Goal: Register for event/course

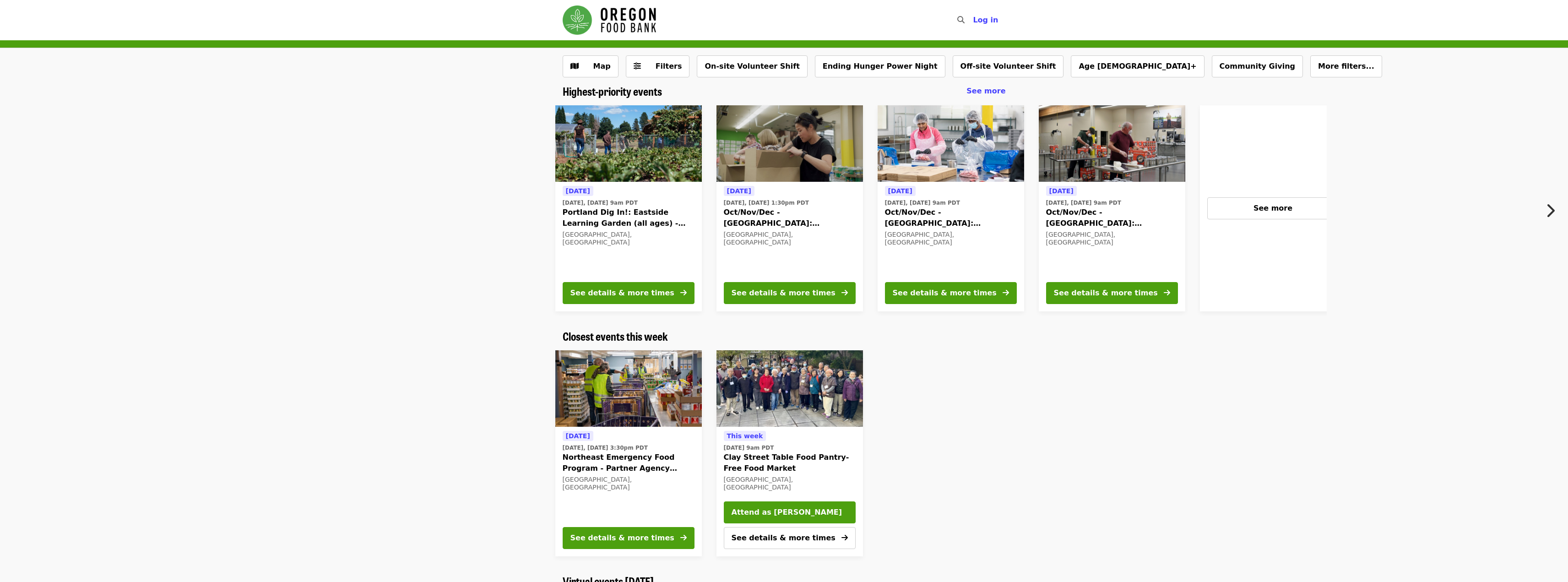
click at [1545, 209] on icon "chevron-right icon" at bounding box center [1550, 211] width 9 height 18
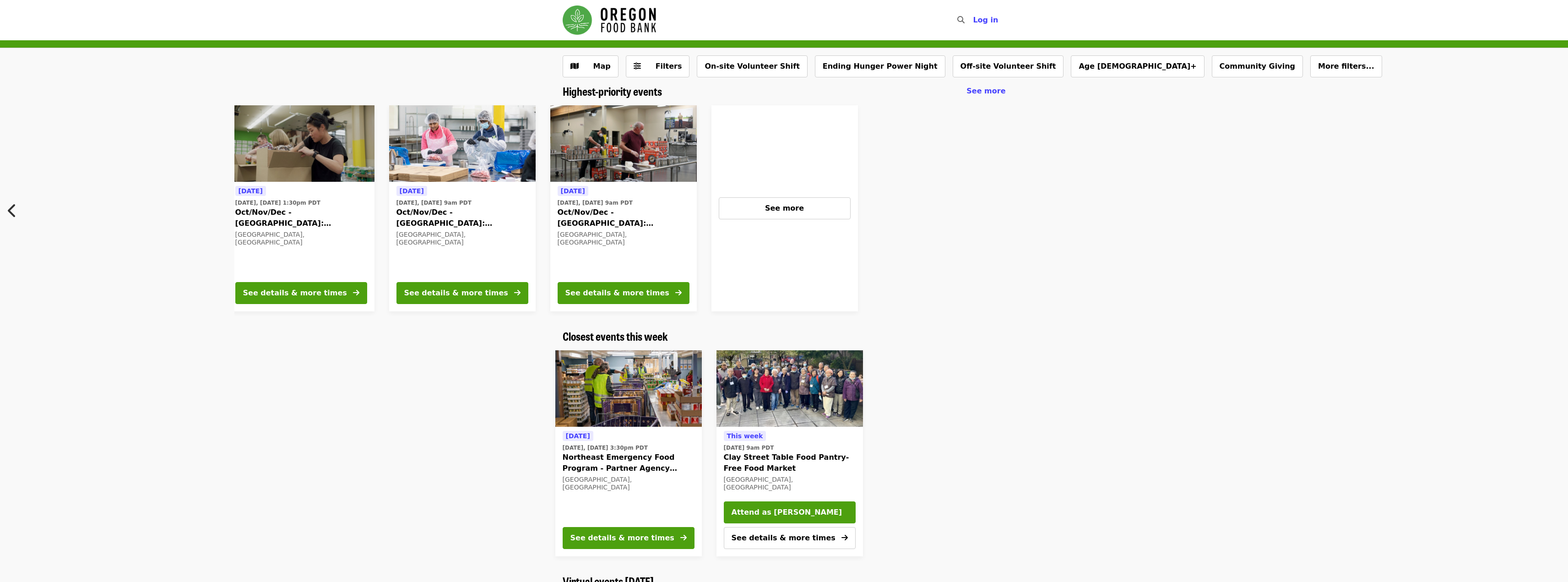
scroll to position [0, 492]
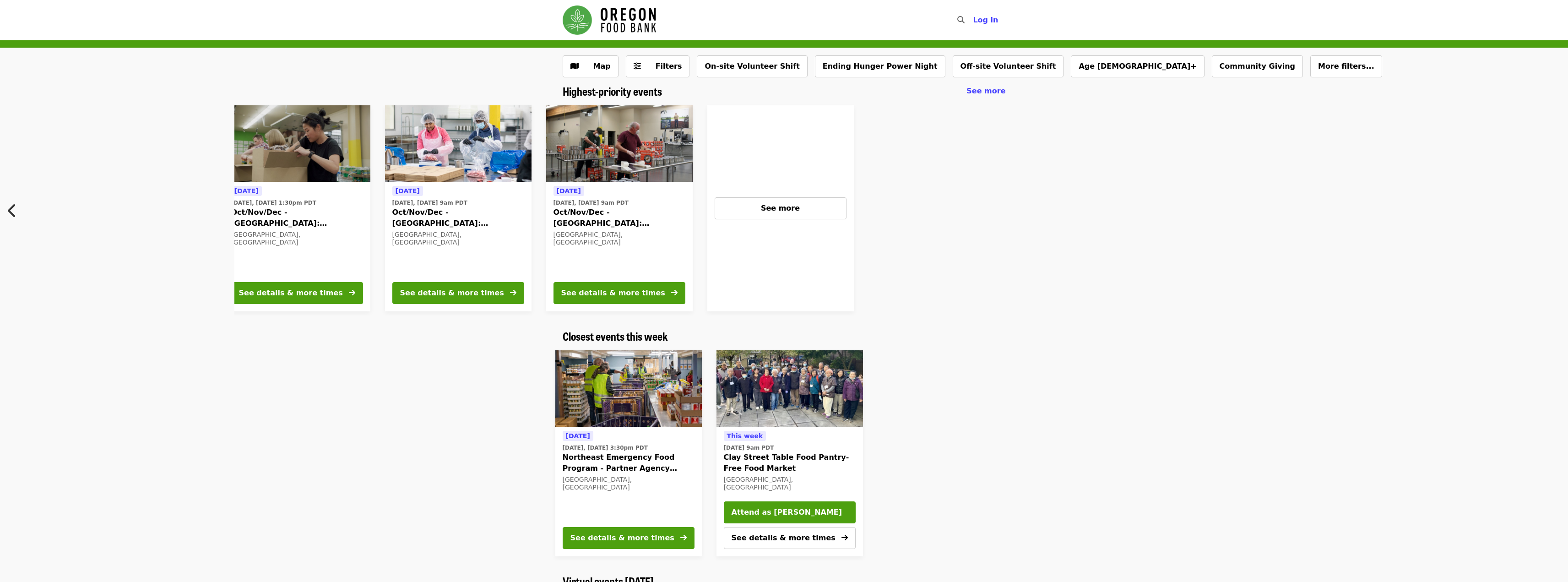
click at [138, 229] on div "[DATE] [DATE], [DATE] 9am PDT Portland Dig In!: [GEOGRAPHIC_DATA] (all ages) - …" at bounding box center [784, 208] width 1568 height 221
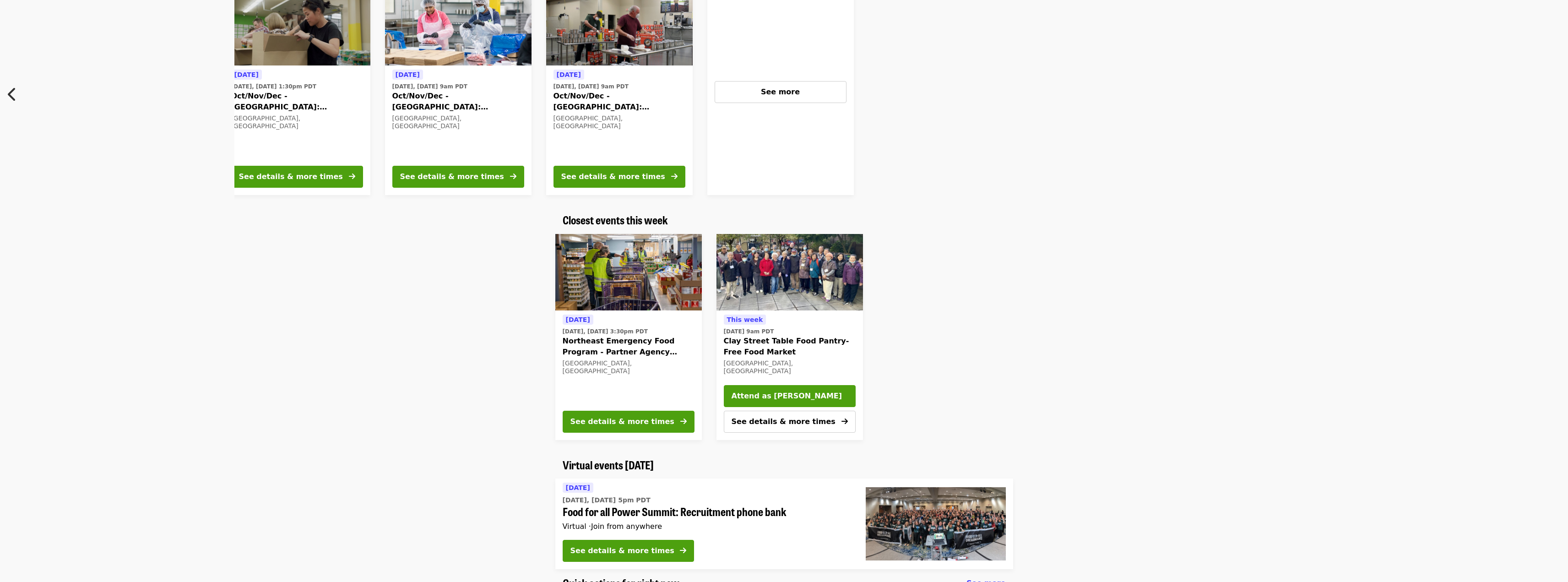
scroll to position [0, 0]
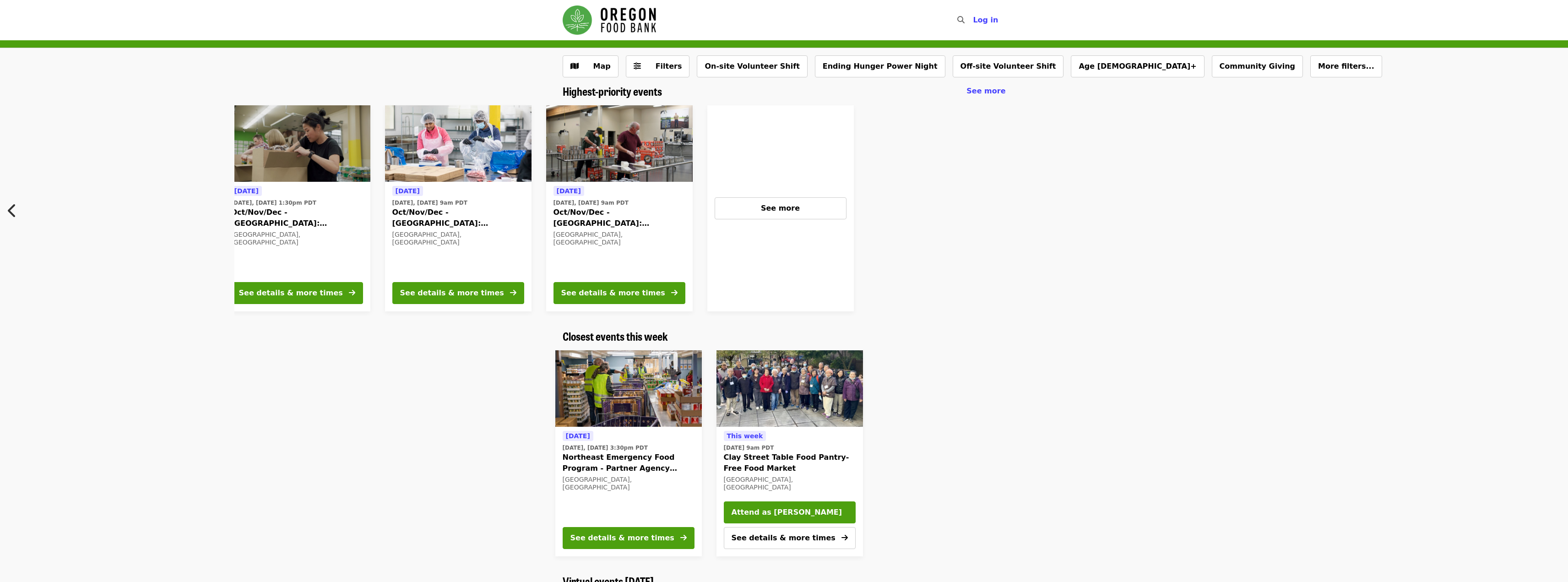
click at [12, 215] on icon "chevron-left icon" at bounding box center [12, 211] width 9 height 18
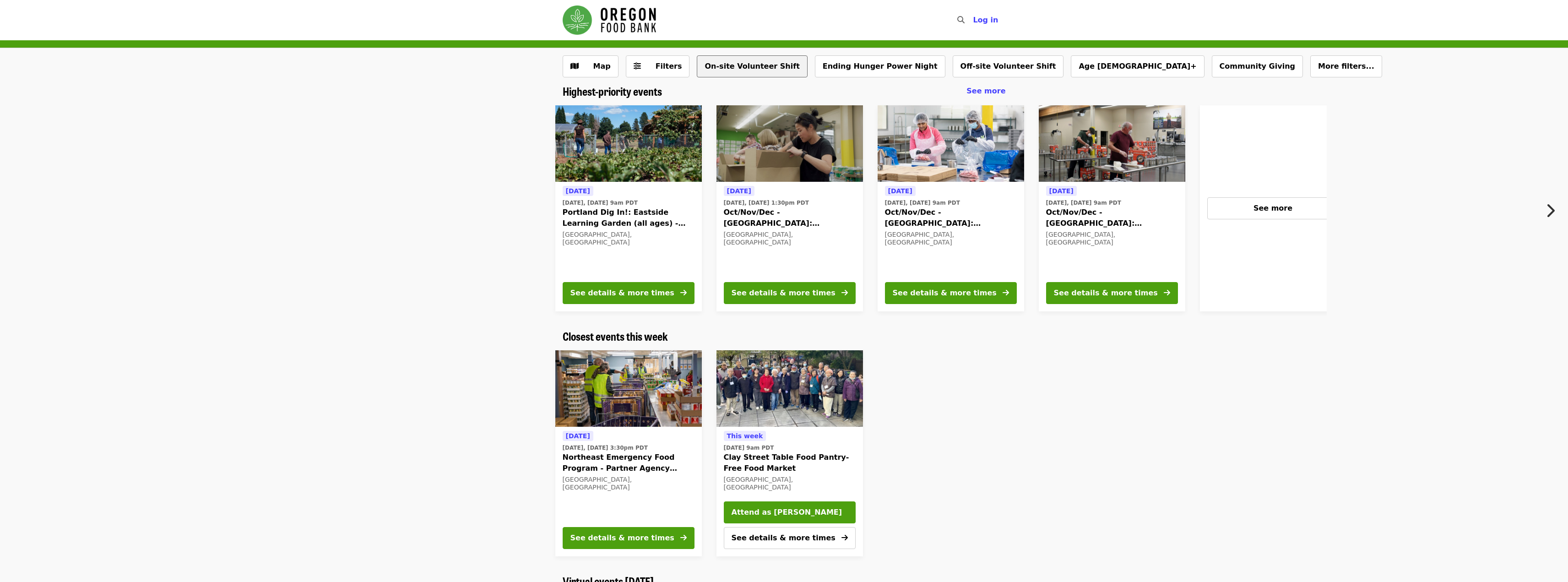
click at [718, 68] on button "On-site Volunteer Shift" at bounding box center [752, 66] width 110 height 22
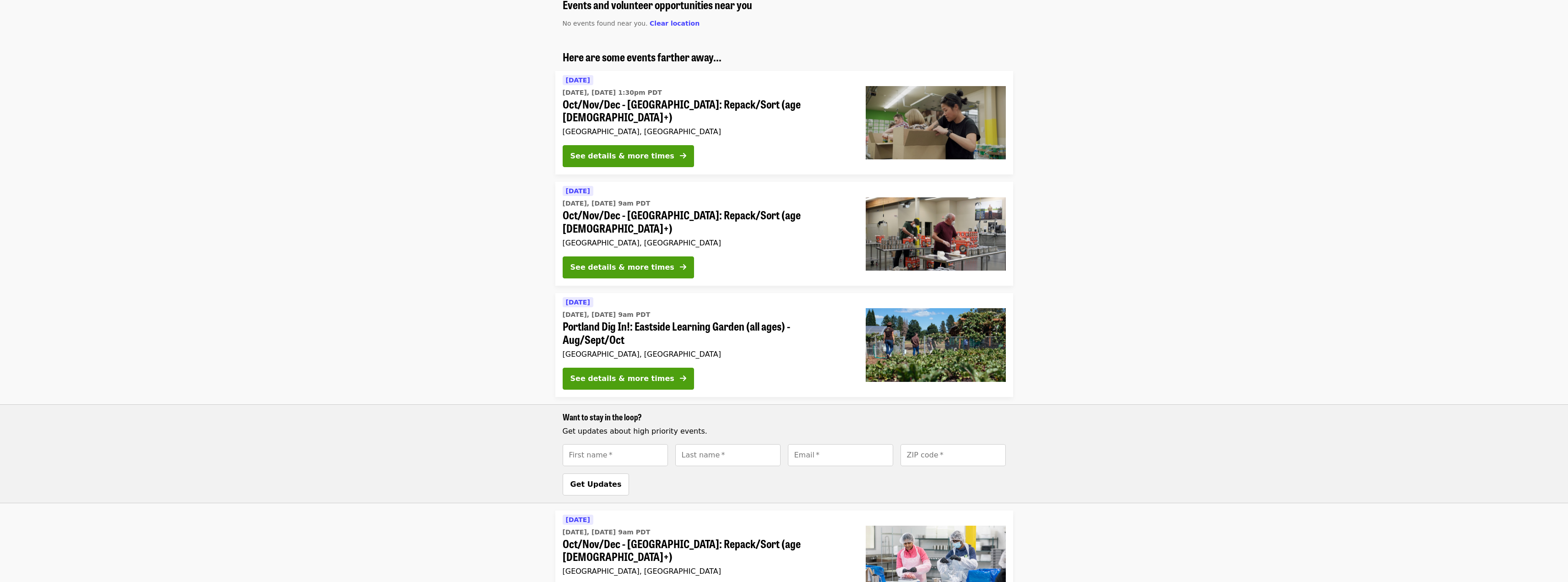
scroll to position [74, 0]
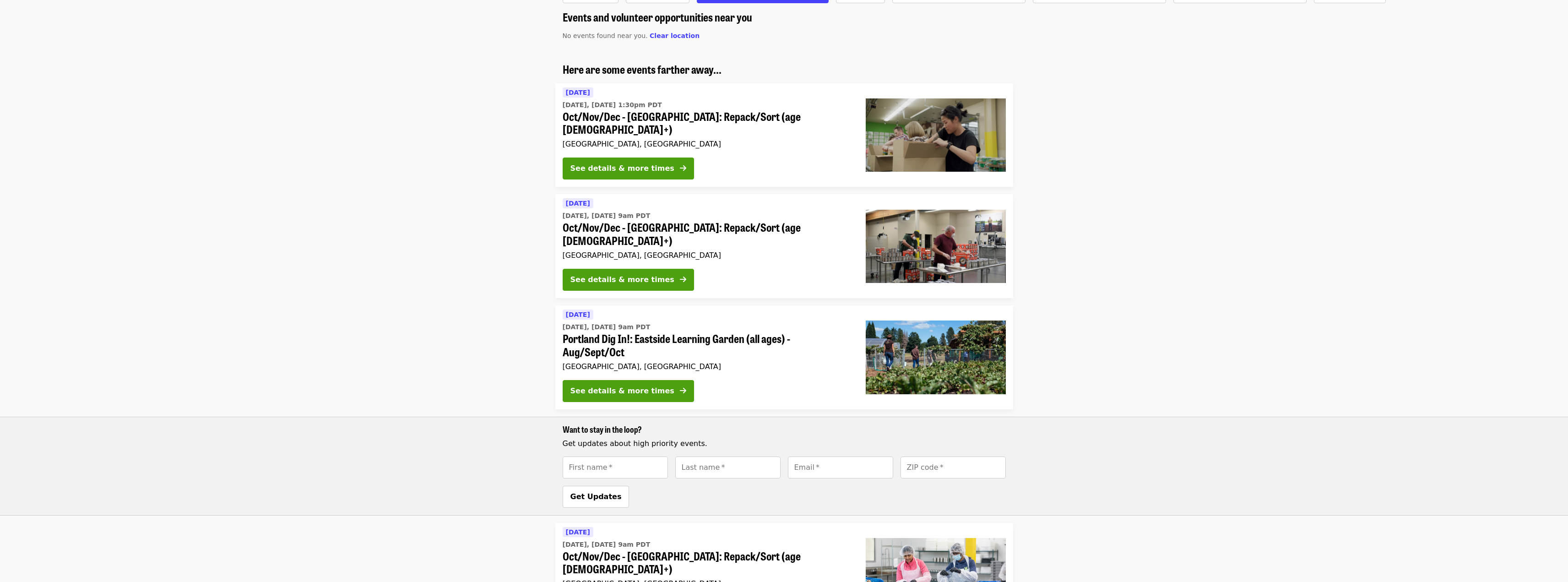
click at [727, 221] on span "Oct/Nov/Dec - [GEOGRAPHIC_DATA]: Repack/Sort (age [DEMOGRAPHIC_DATA]+)" at bounding box center [707, 234] width 289 height 27
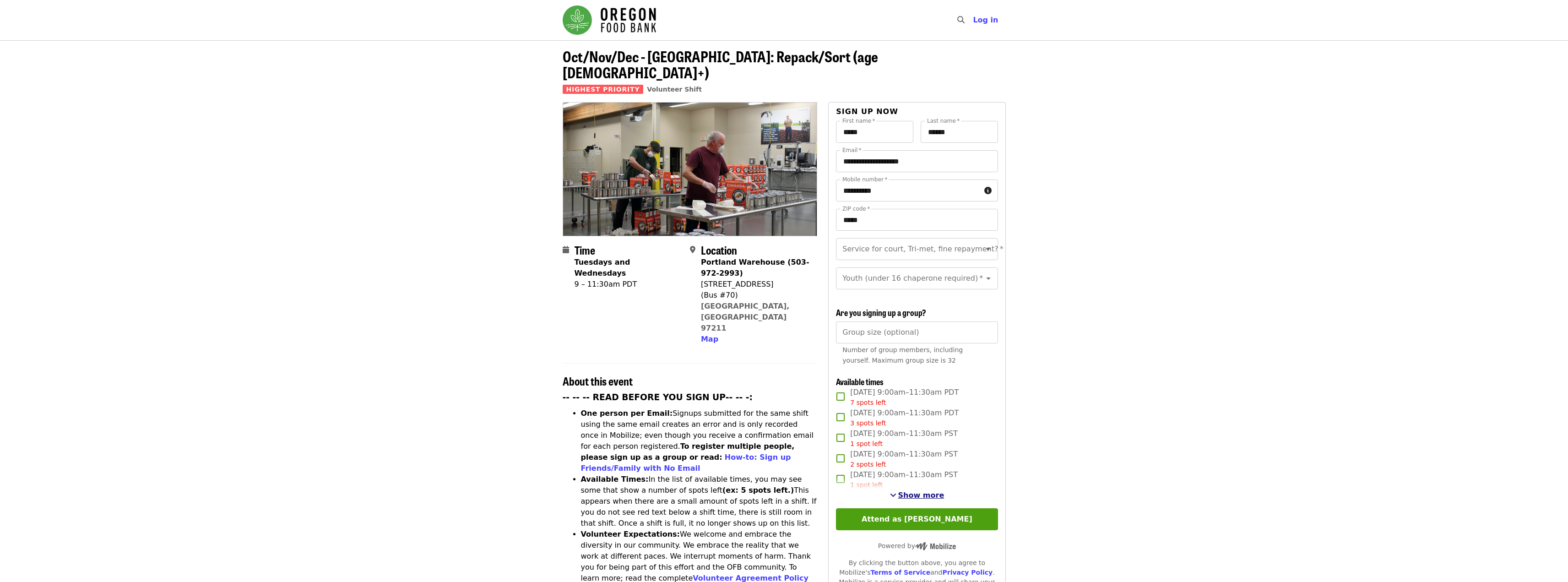
click at [917, 493] on span "Show more" at bounding box center [922, 495] width 46 height 9
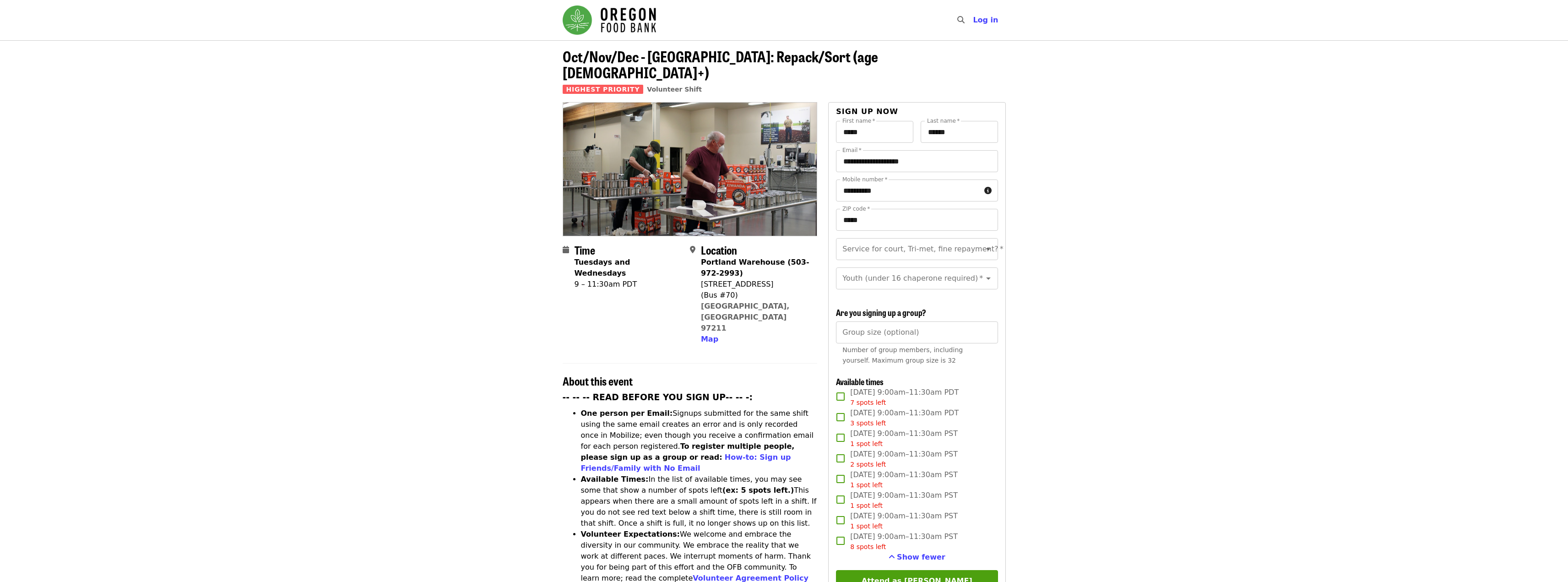
click at [576, 26] on img "Main navigation" at bounding box center [609, 20] width 93 height 29
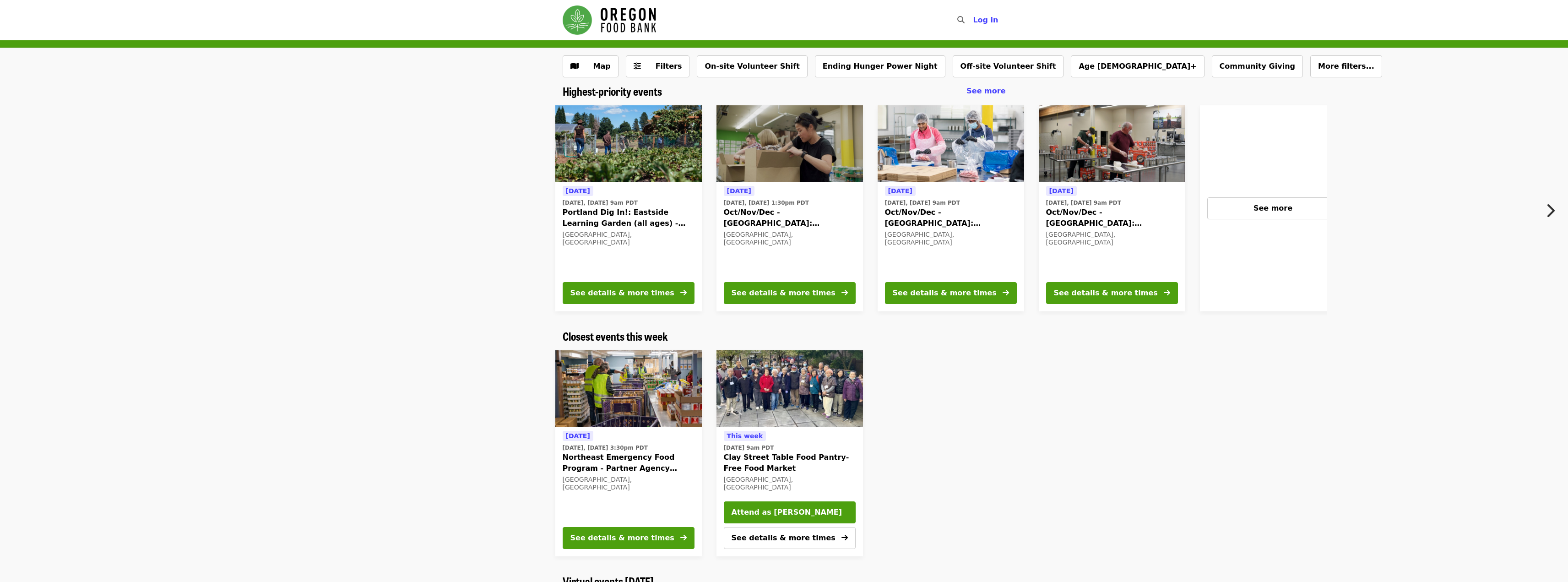
click at [1041, 401] on div at bounding box center [1105, 453] width 471 height 221
click at [661, 74] on button "Filters" at bounding box center [657, 66] width 64 height 22
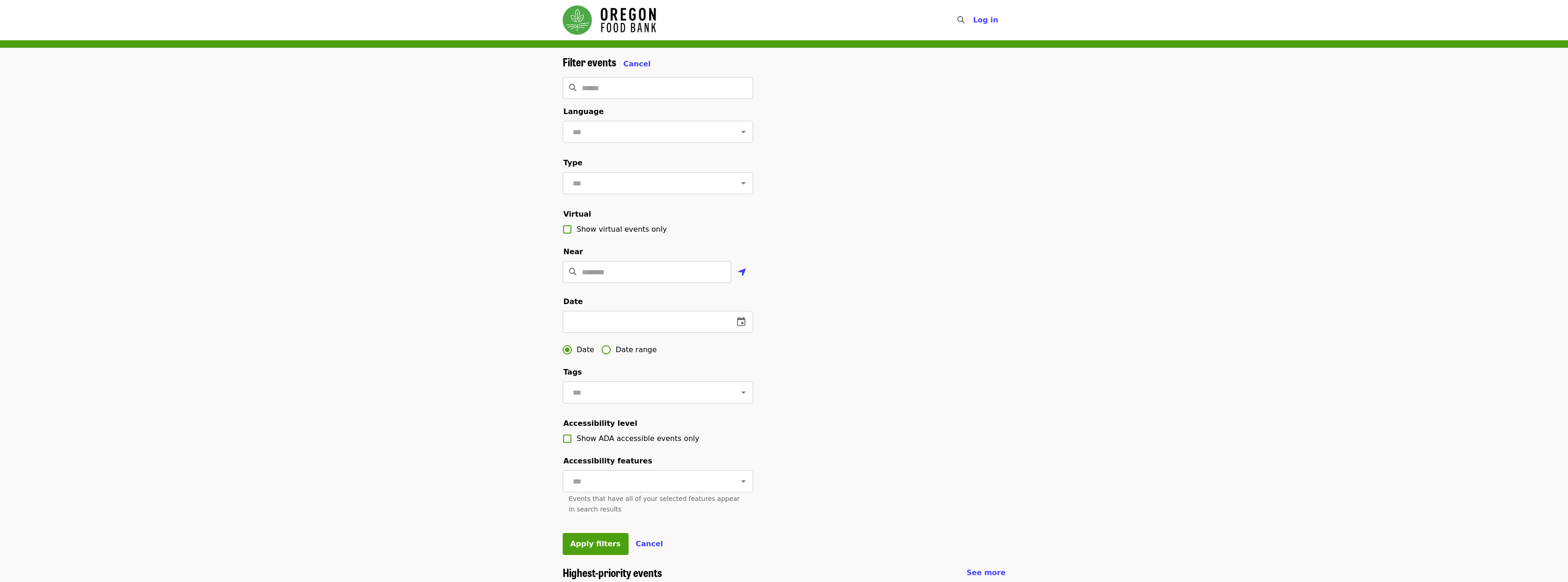
click at [1138, 313] on div "Filter events Cancel ​ Language ​ Type ​ Virtual Show virtual events only Near …" at bounding box center [784, 307] width 1568 height 518
click at [611, 34] on img "Main navigation" at bounding box center [609, 20] width 93 height 29
drag, startPoint x: 412, startPoint y: 189, endPoint x: 543, endPoint y: 32, distance: 204.5
click at [412, 188] on div "Filter events Cancel ​ Language ​ Type ​ Virtual Show virtual events only Near …" at bounding box center [784, 307] width 1568 height 518
click at [605, 21] on img "Main navigation" at bounding box center [609, 20] width 93 height 29
